Goal: Information Seeking & Learning: Learn about a topic

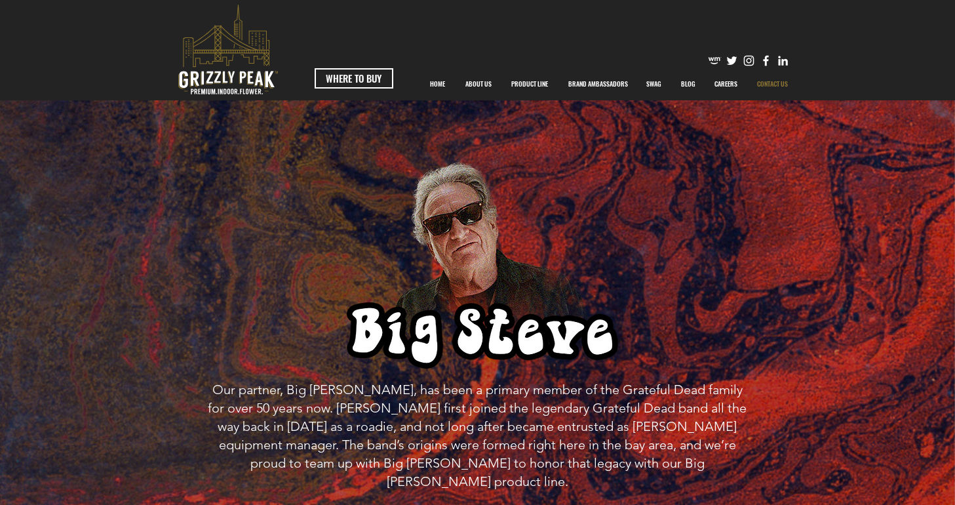
click at [774, 83] on p "CONTACT US" at bounding box center [772, 83] width 44 height 33
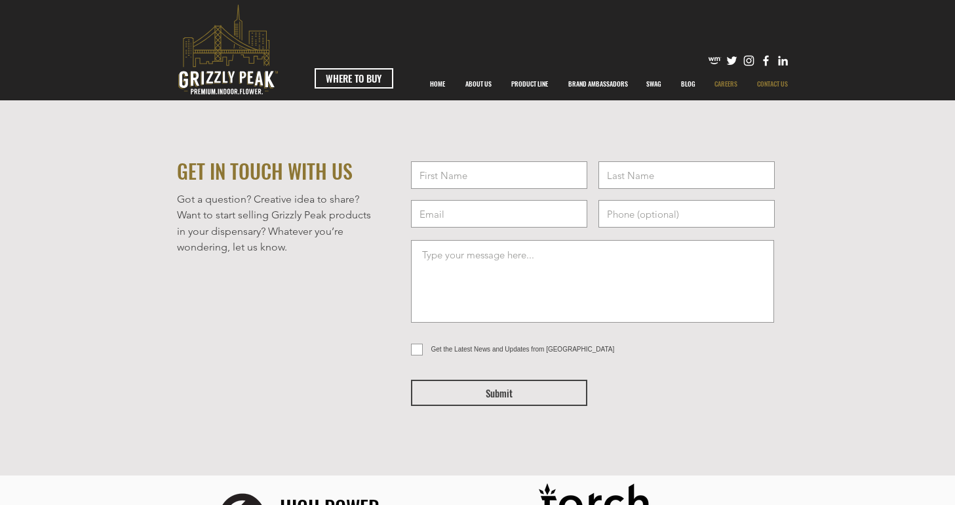
click at [735, 83] on p "CAREERS" at bounding box center [726, 83] width 36 height 33
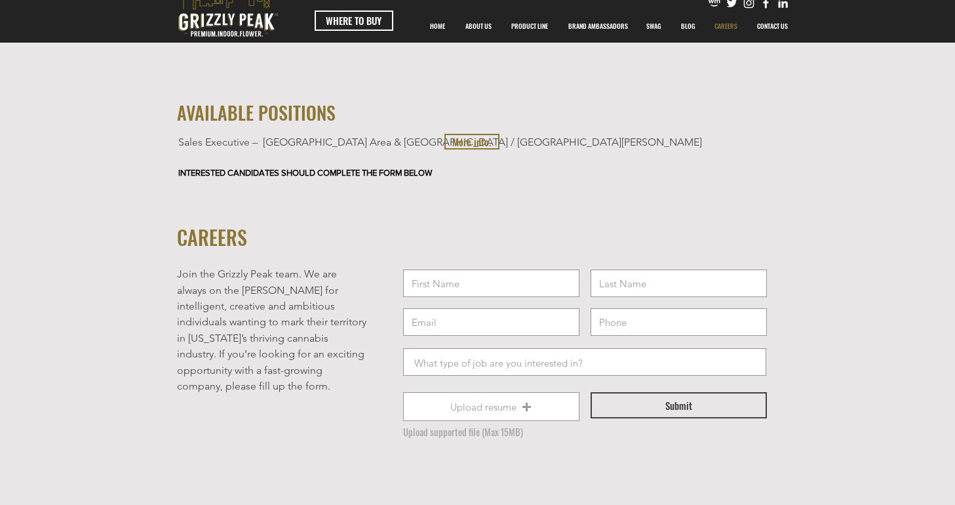
scroll to position [54, 0]
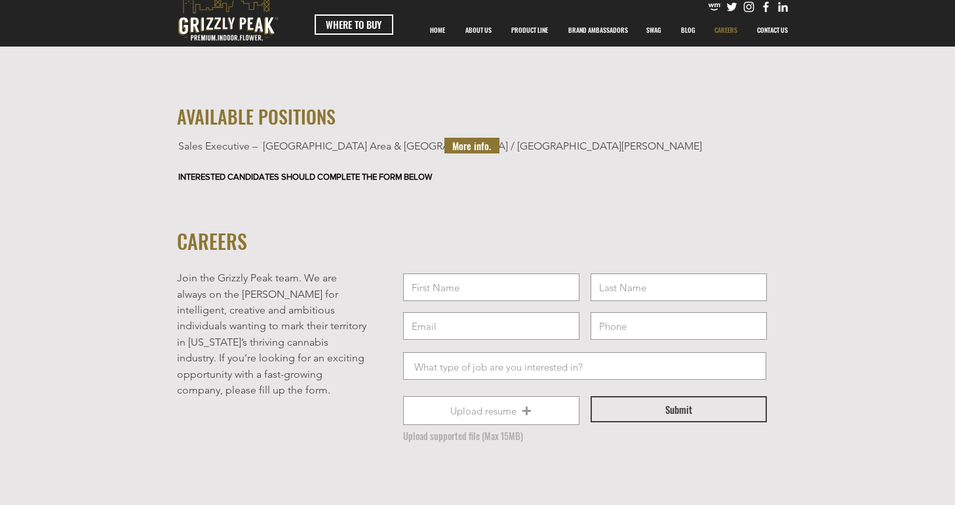
click at [469, 143] on span "More info." at bounding box center [471, 146] width 39 height 14
